Goal: Communication & Community: Connect with others

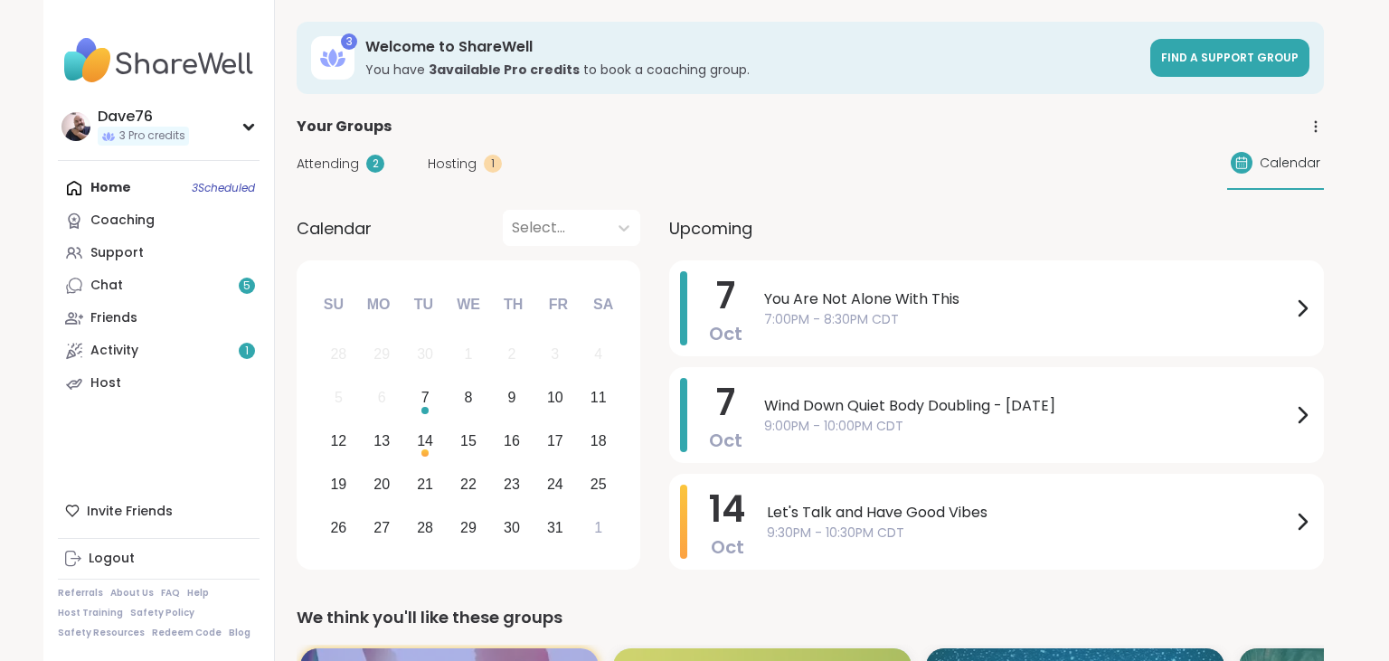
click at [172, 298] on link "Chat 5" at bounding box center [159, 286] width 202 height 33
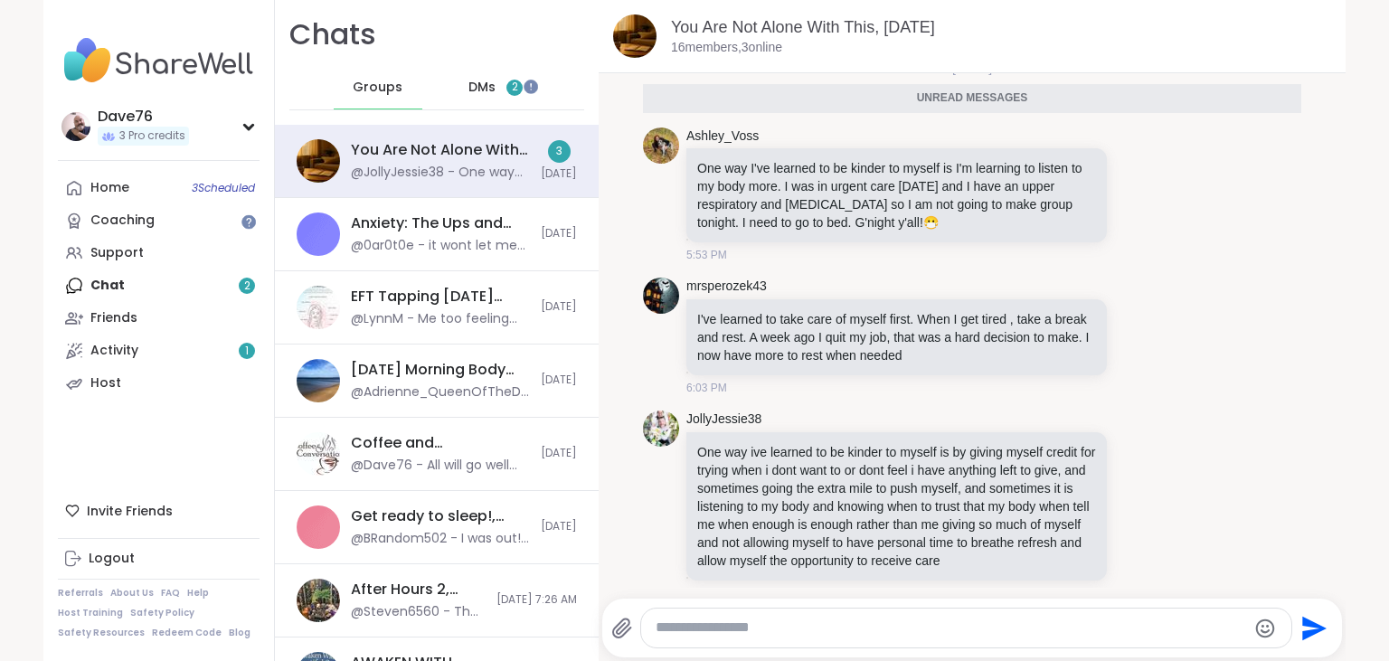
click at [487, 89] on span "DMs" at bounding box center [482, 88] width 27 height 18
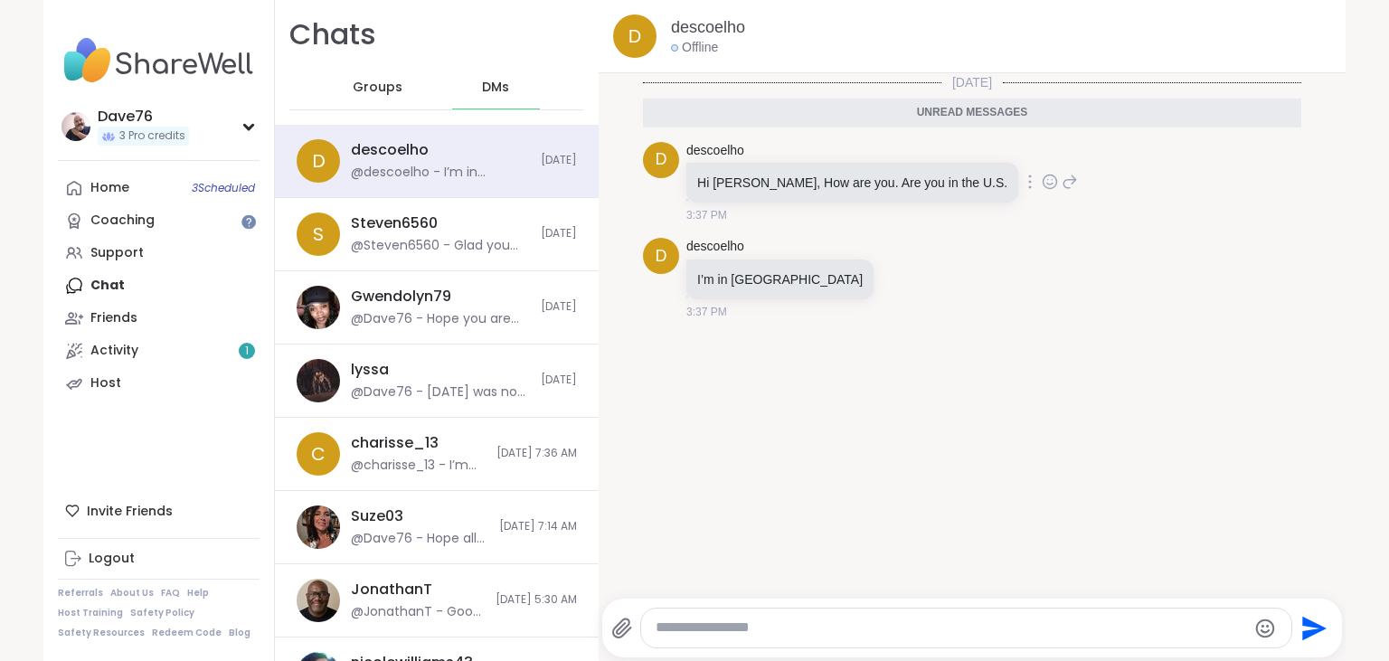
click at [1062, 190] on icon at bounding box center [1070, 182] width 16 height 22
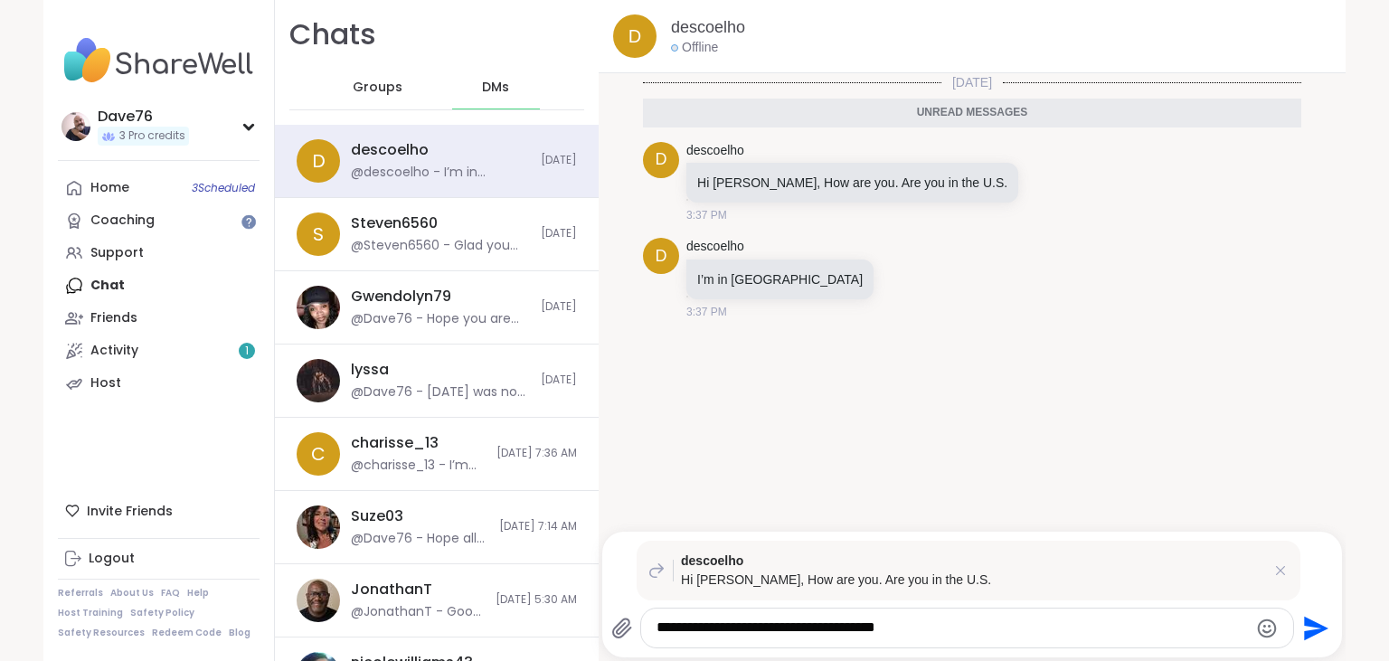
type textarea "**********"
click at [1302, 628] on icon "Send" at bounding box center [1314, 628] width 29 height 29
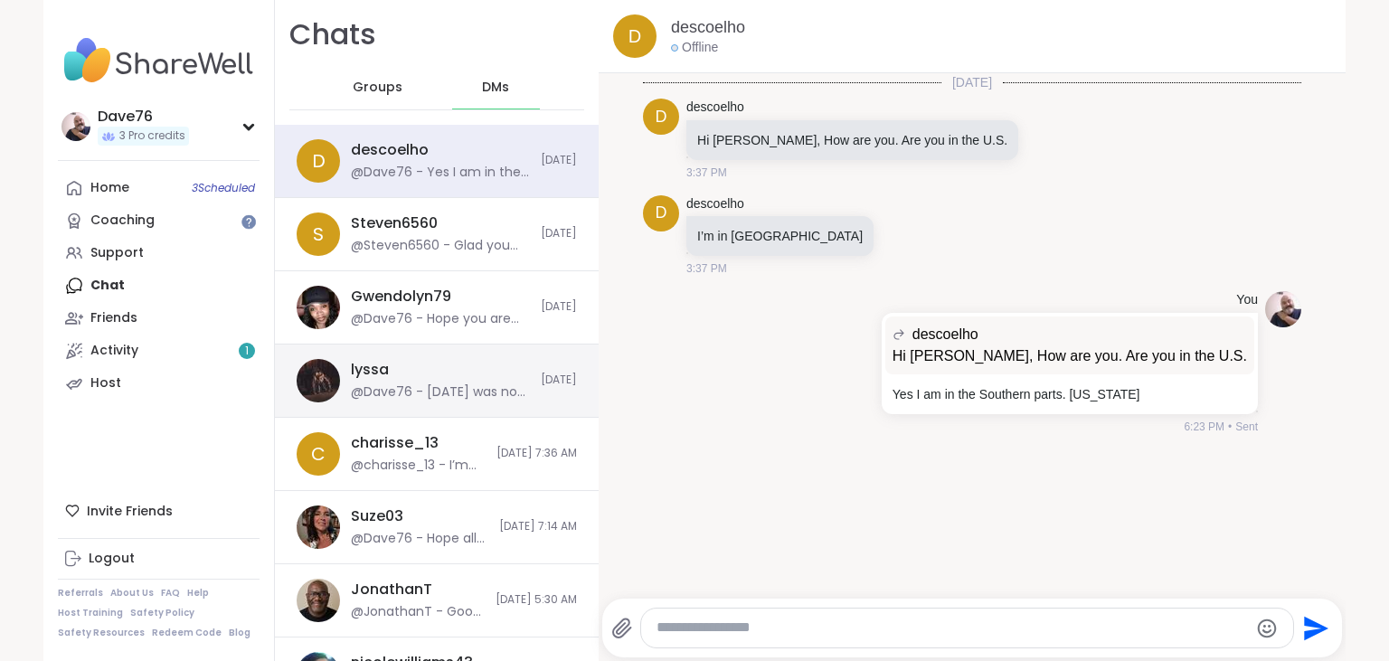
click at [434, 402] on div "lyssa @Dave76 - [DATE] was not so great for me. Migraine attack like everything…" at bounding box center [437, 381] width 324 height 73
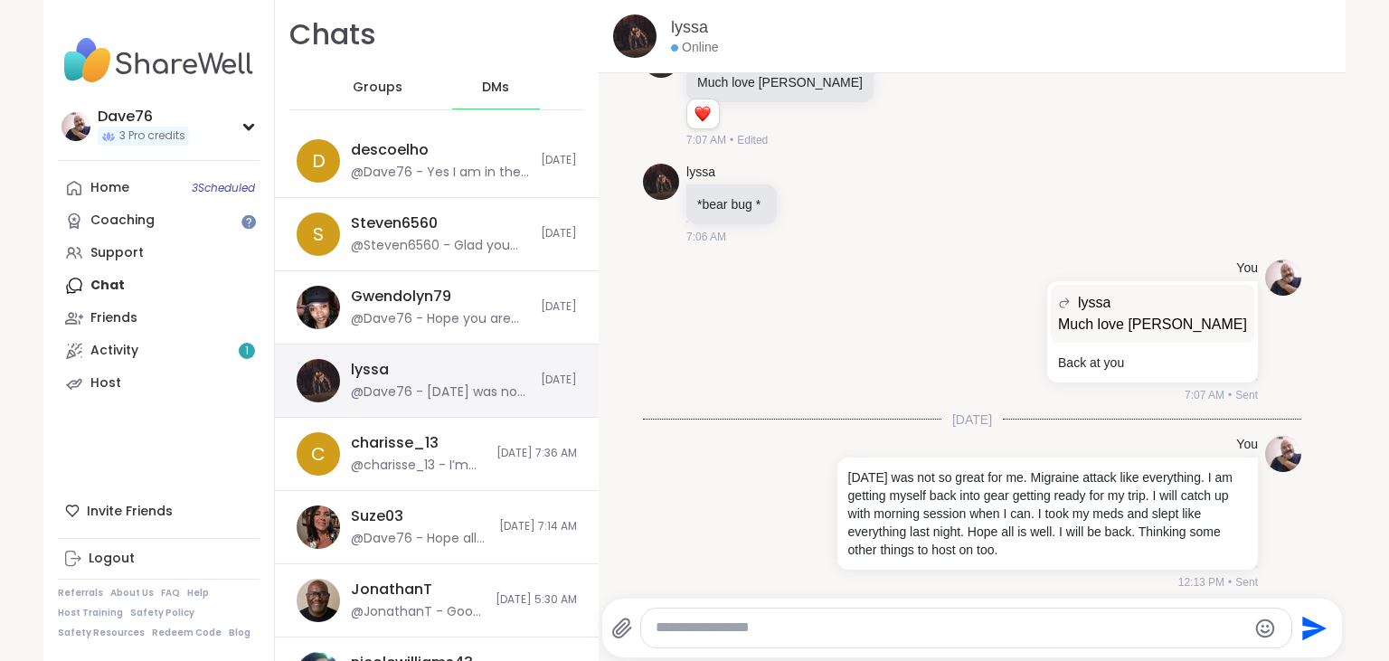
scroll to position [4067, 0]
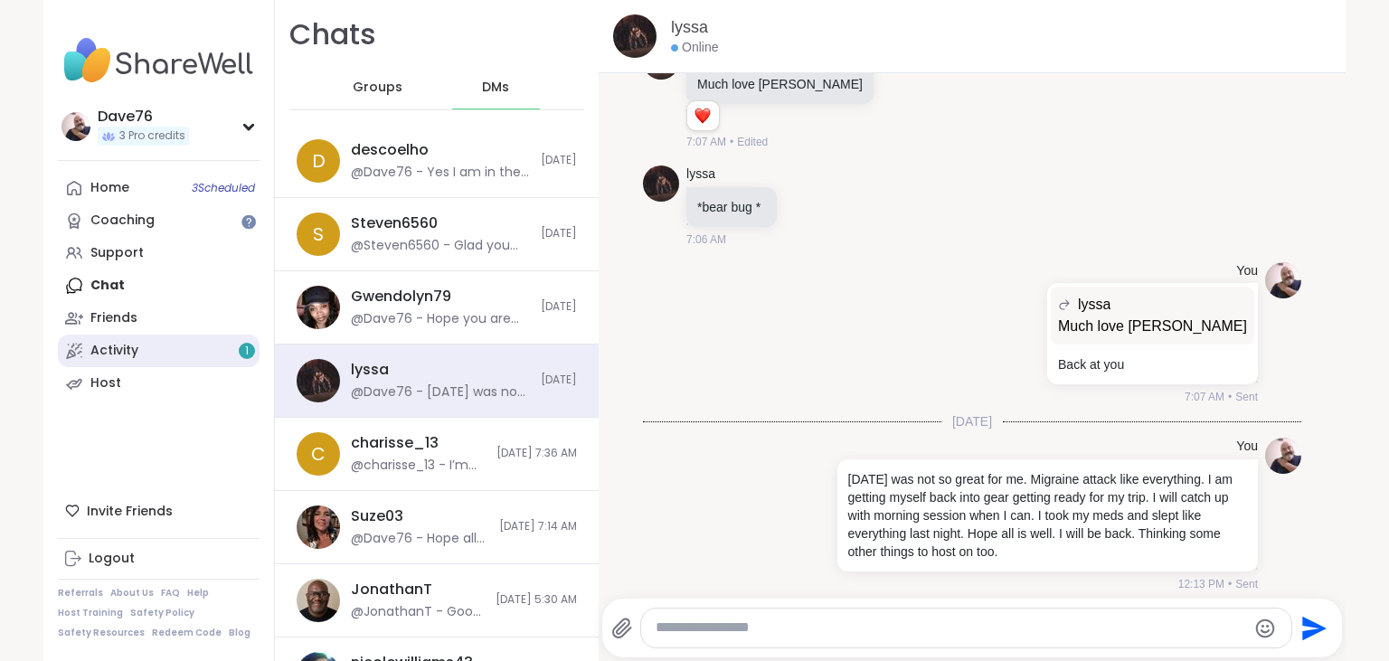
click at [99, 352] on div "Activity 1" at bounding box center [114, 351] width 48 height 18
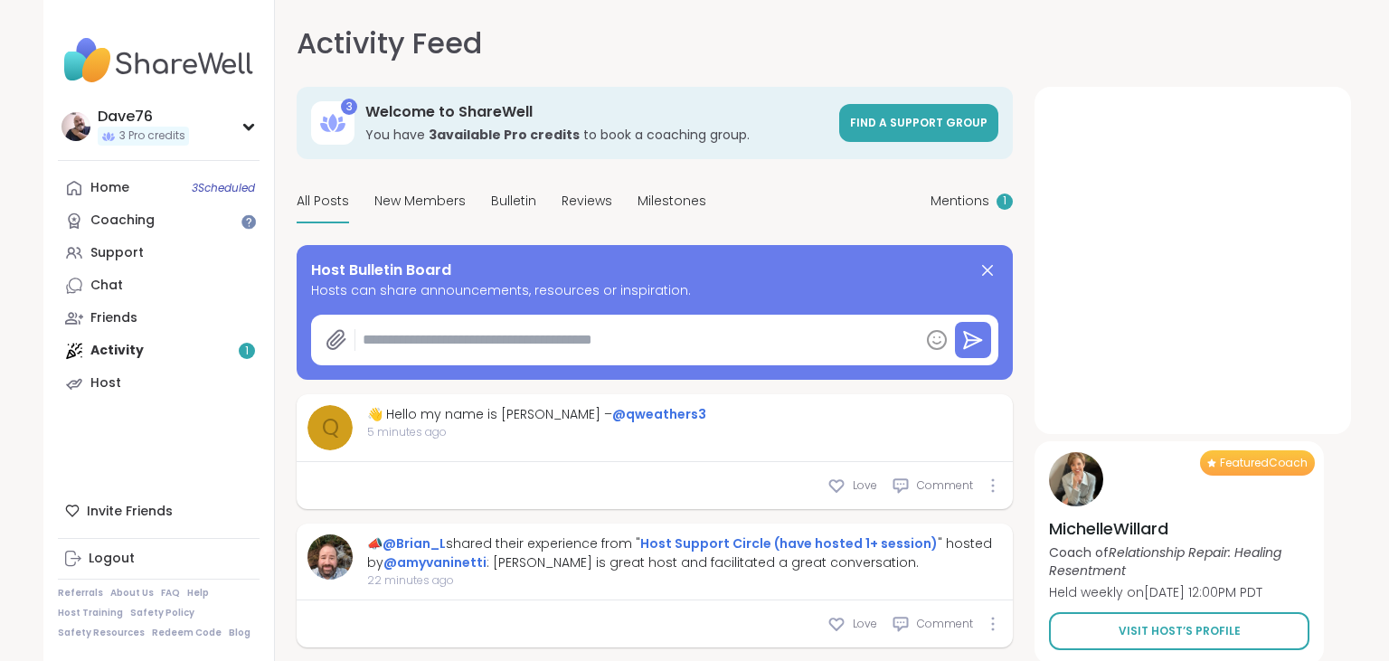
type textarea "*"
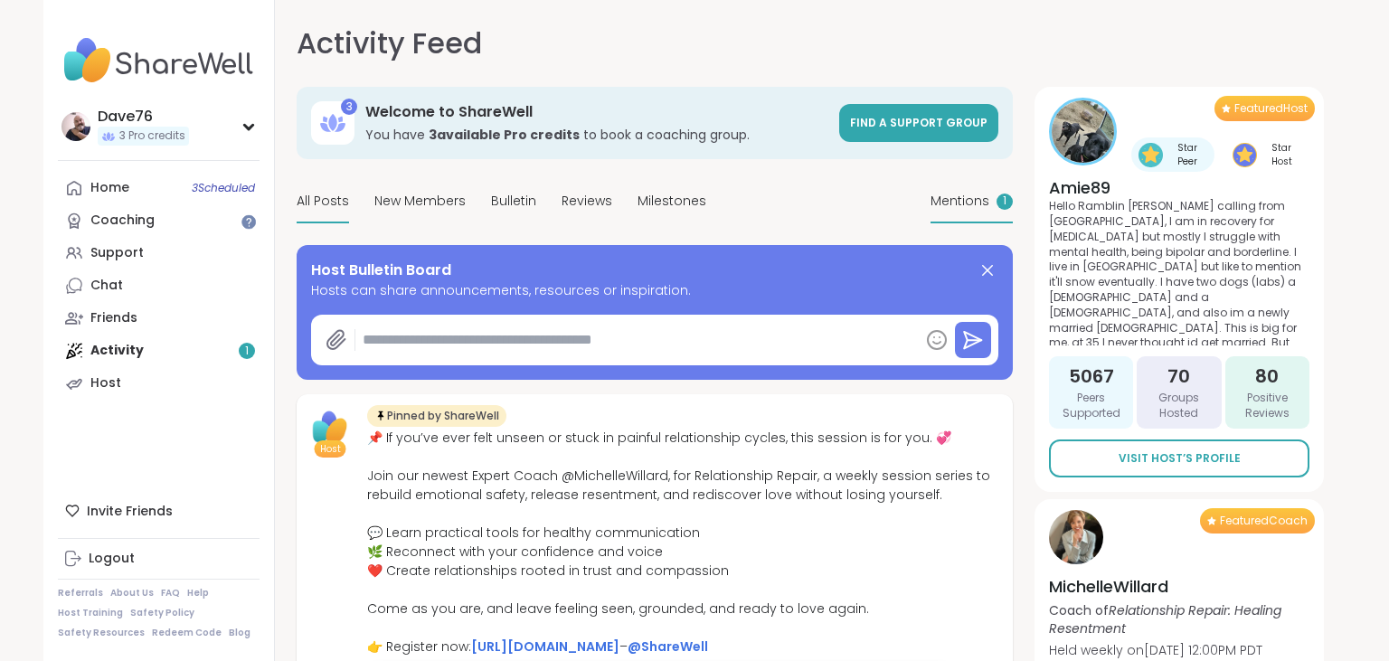
click at [965, 196] on span "Mentions" at bounding box center [960, 201] width 59 height 19
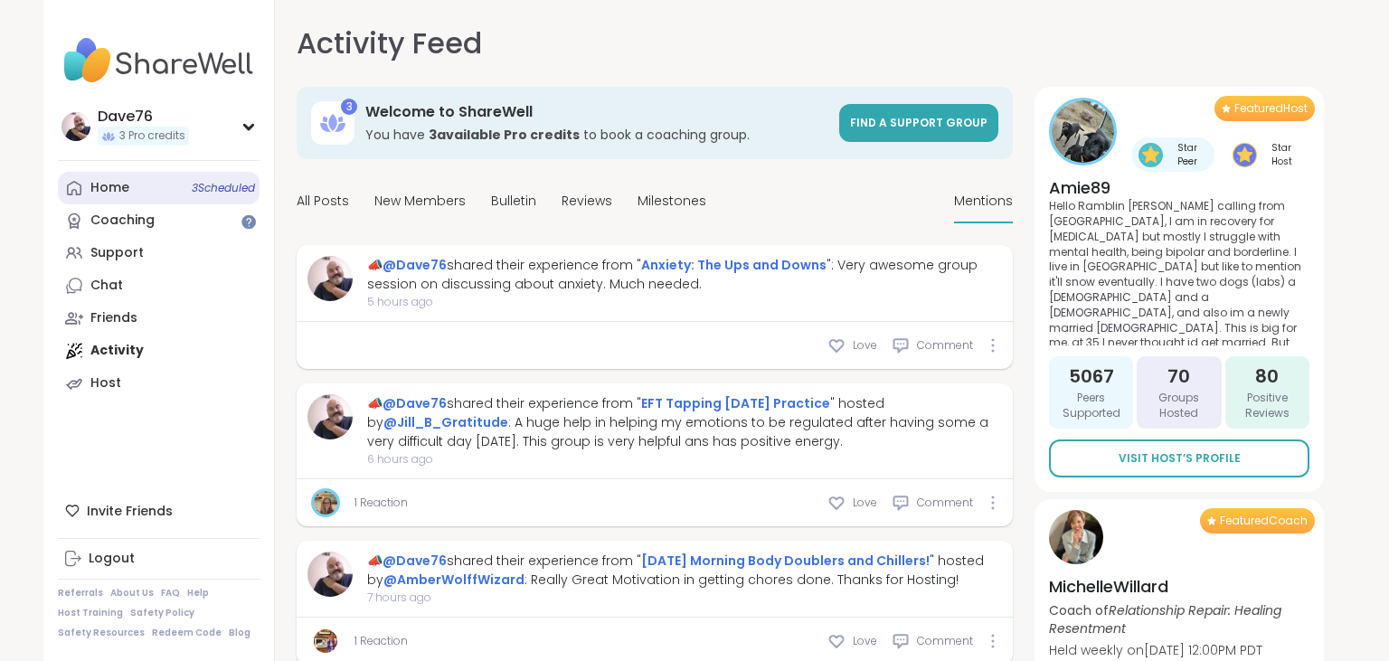
click at [113, 189] on div "Home 3 Scheduled" at bounding box center [109, 188] width 39 height 18
